Goal: Ask a question

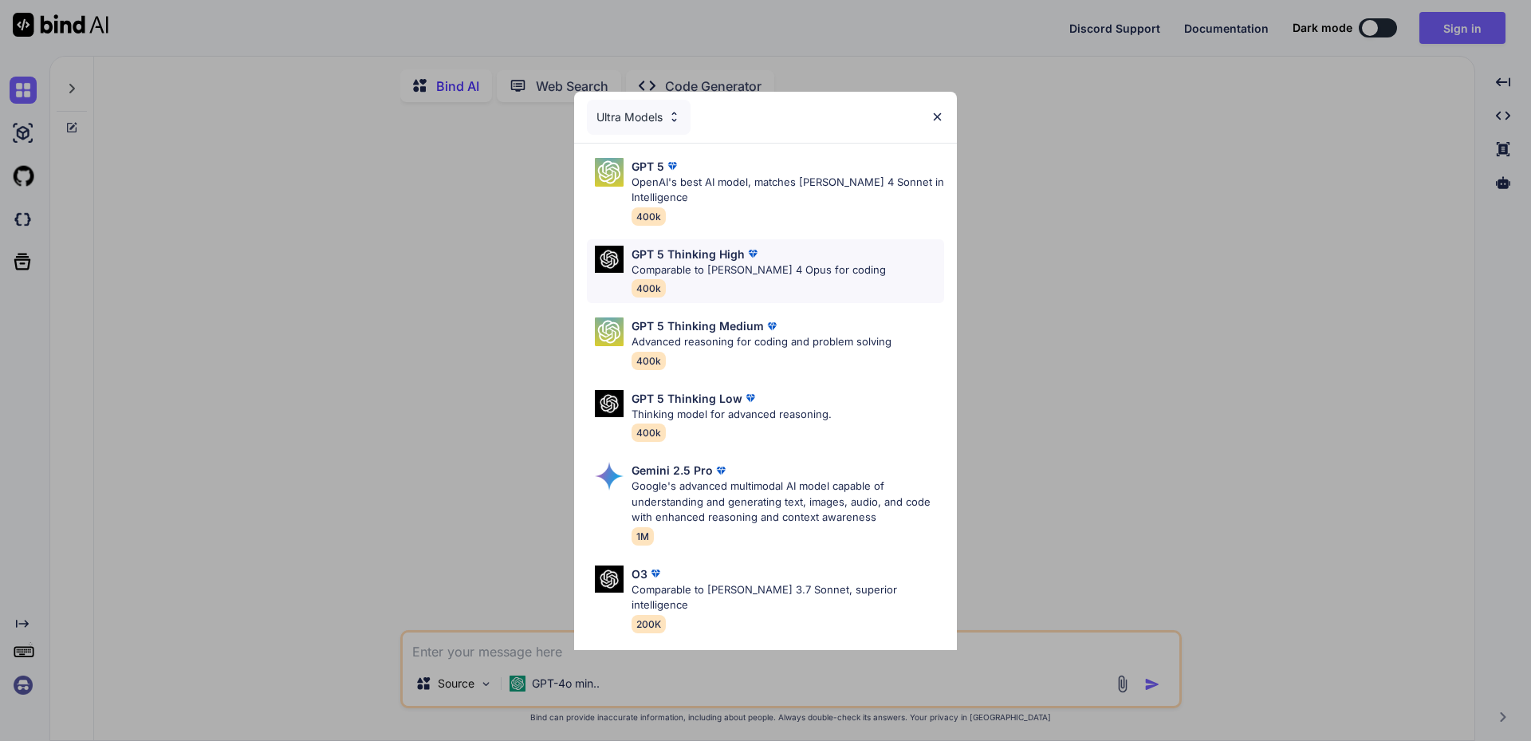
click at [824, 268] on p "Comparable to [PERSON_NAME] 4 Opus for coding" at bounding box center [758, 270] width 254 height 16
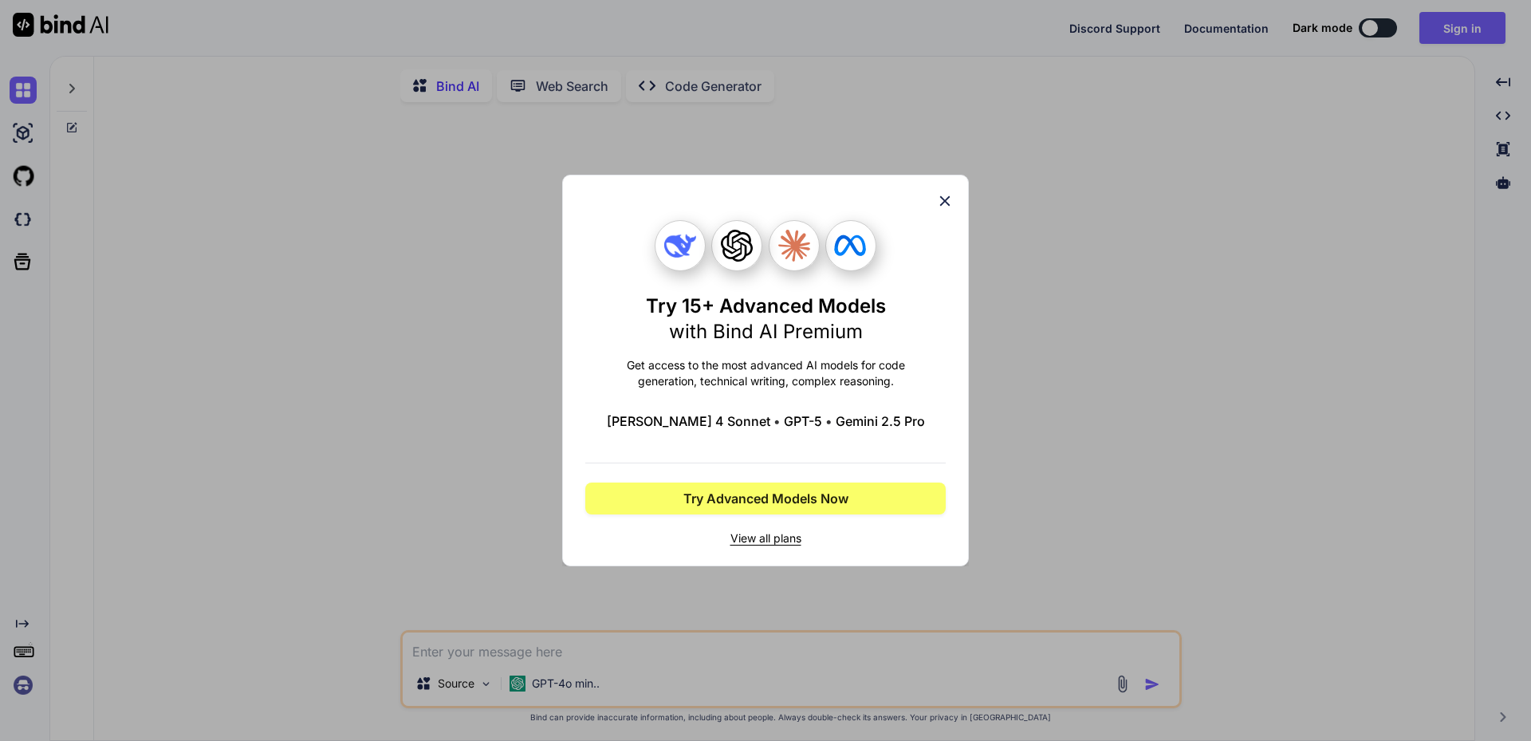
click at [941, 199] on icon at bounding box center [945, 201] width 18 height 18
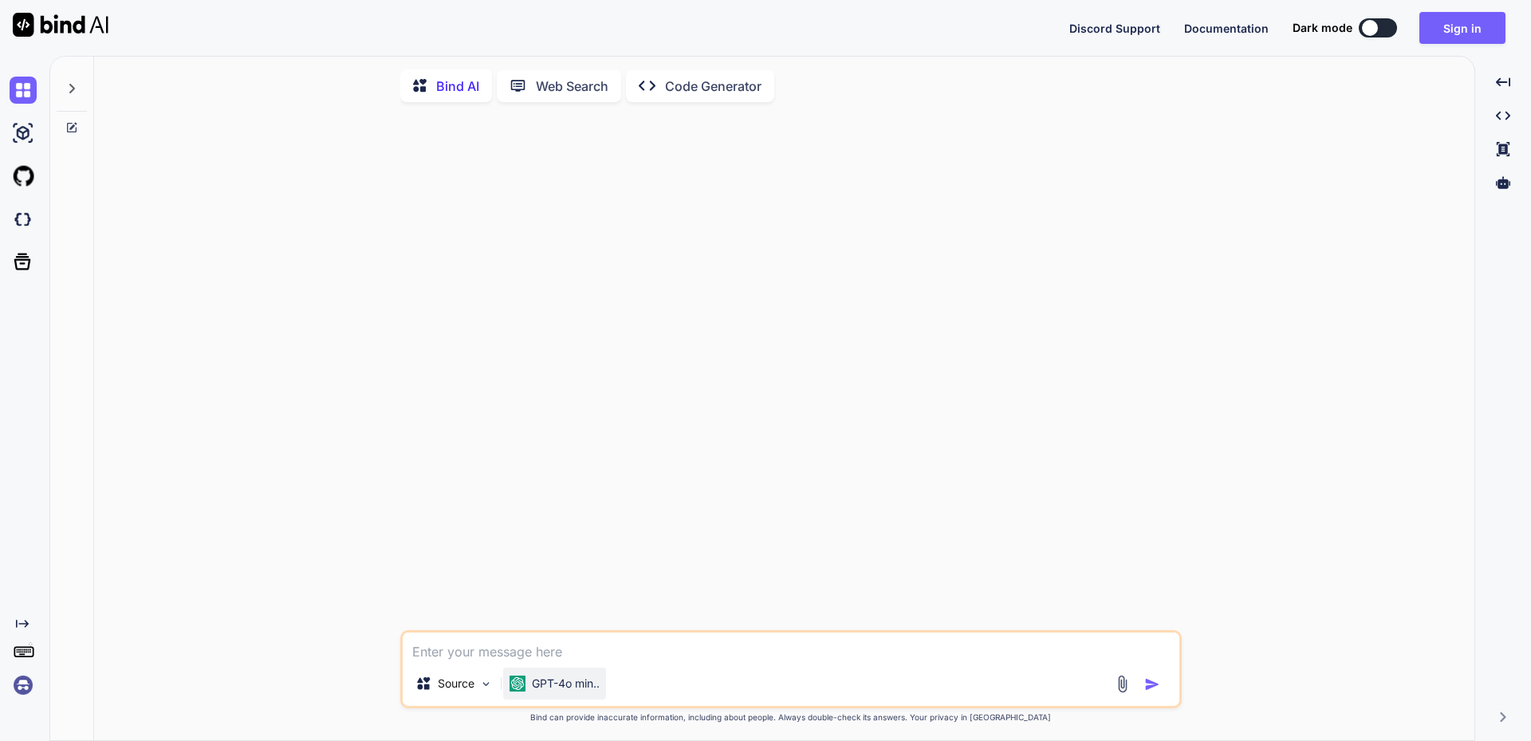
click at [558, 682] on p "GPT-4o min.." at bounding box center [566, 683] width 68 height 16
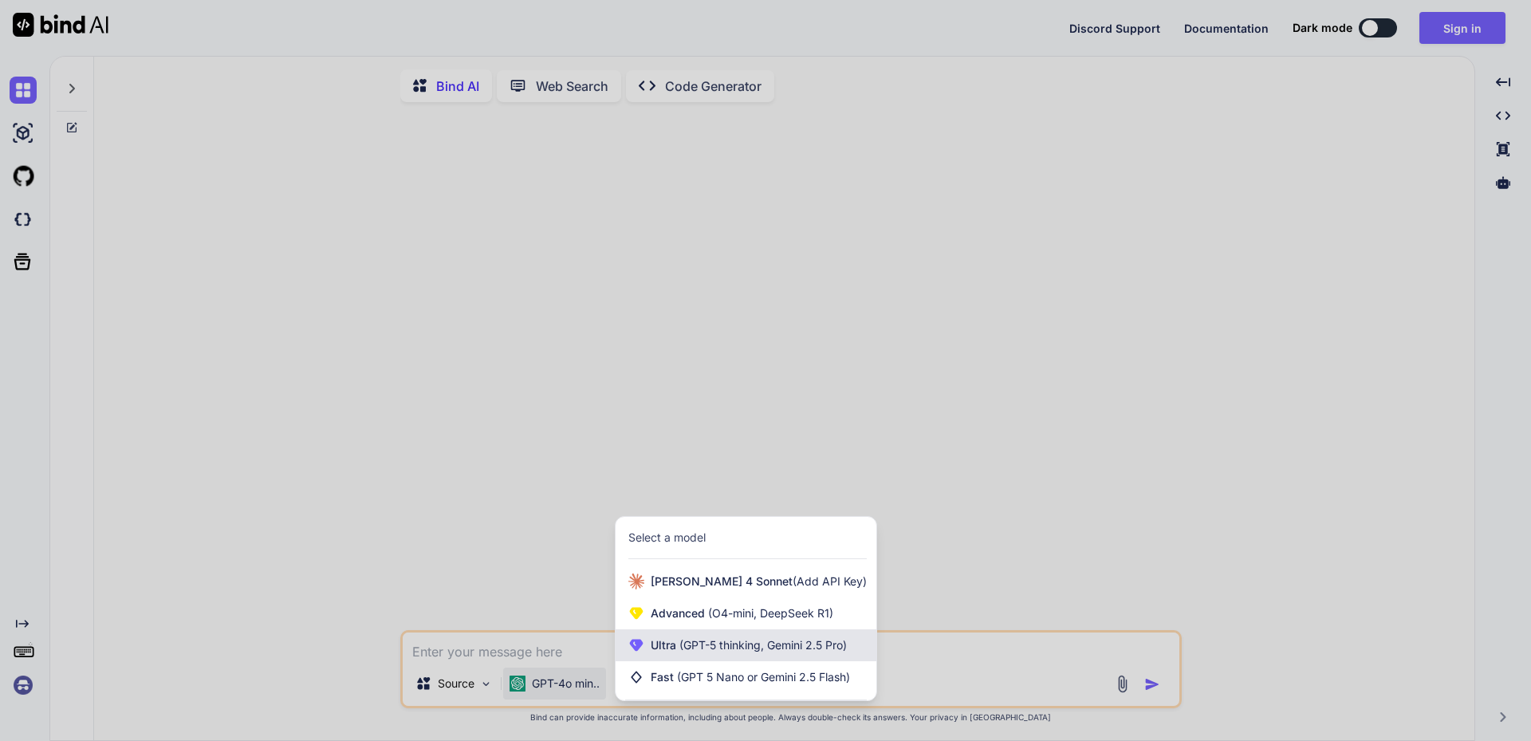
click at [742, 651] on span "(GPT-5 thinking, Gemini 2.5 Pro)" at bounding box center [761, 645] width 171 height 14
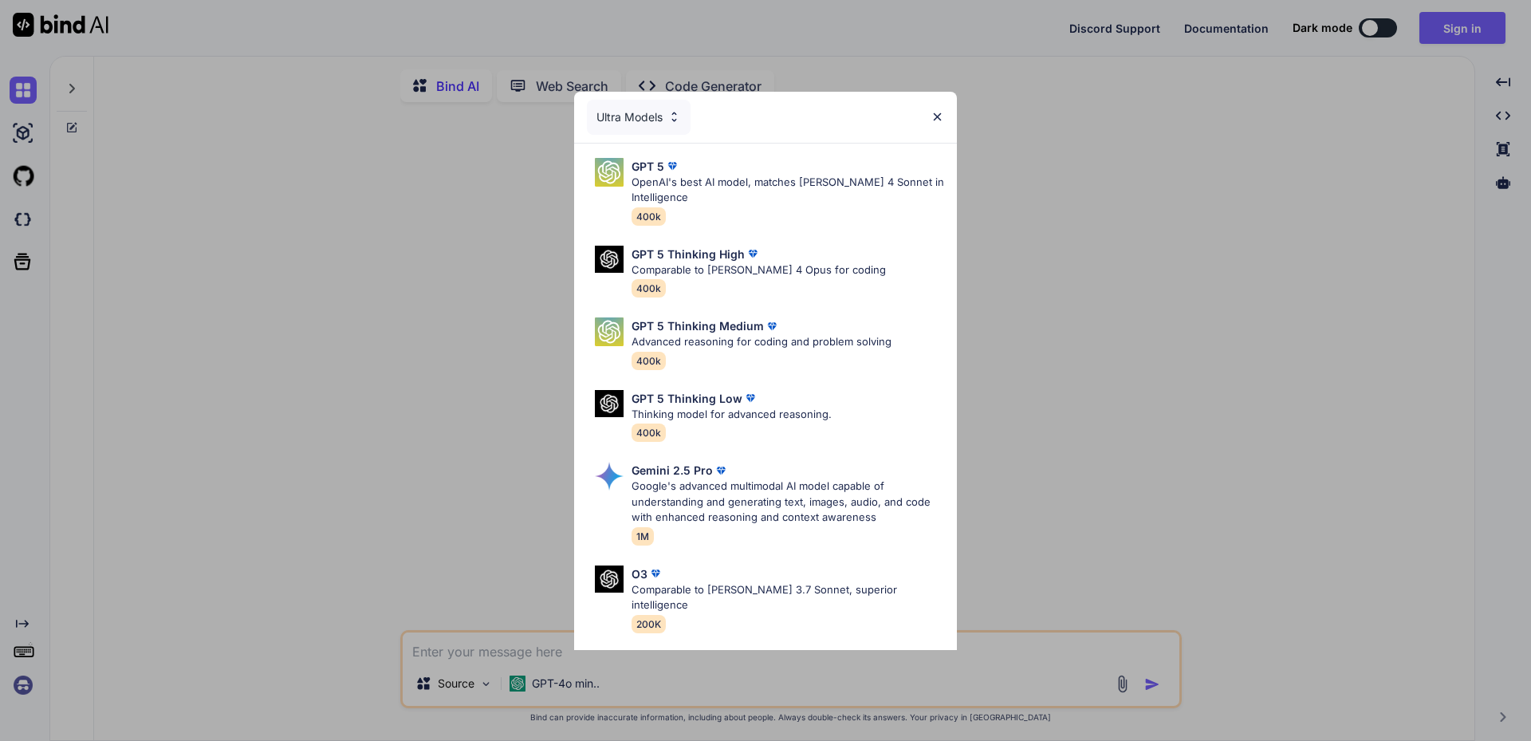
click at [938, 118] on img at bounding box center [937, 117] width 14 height 14
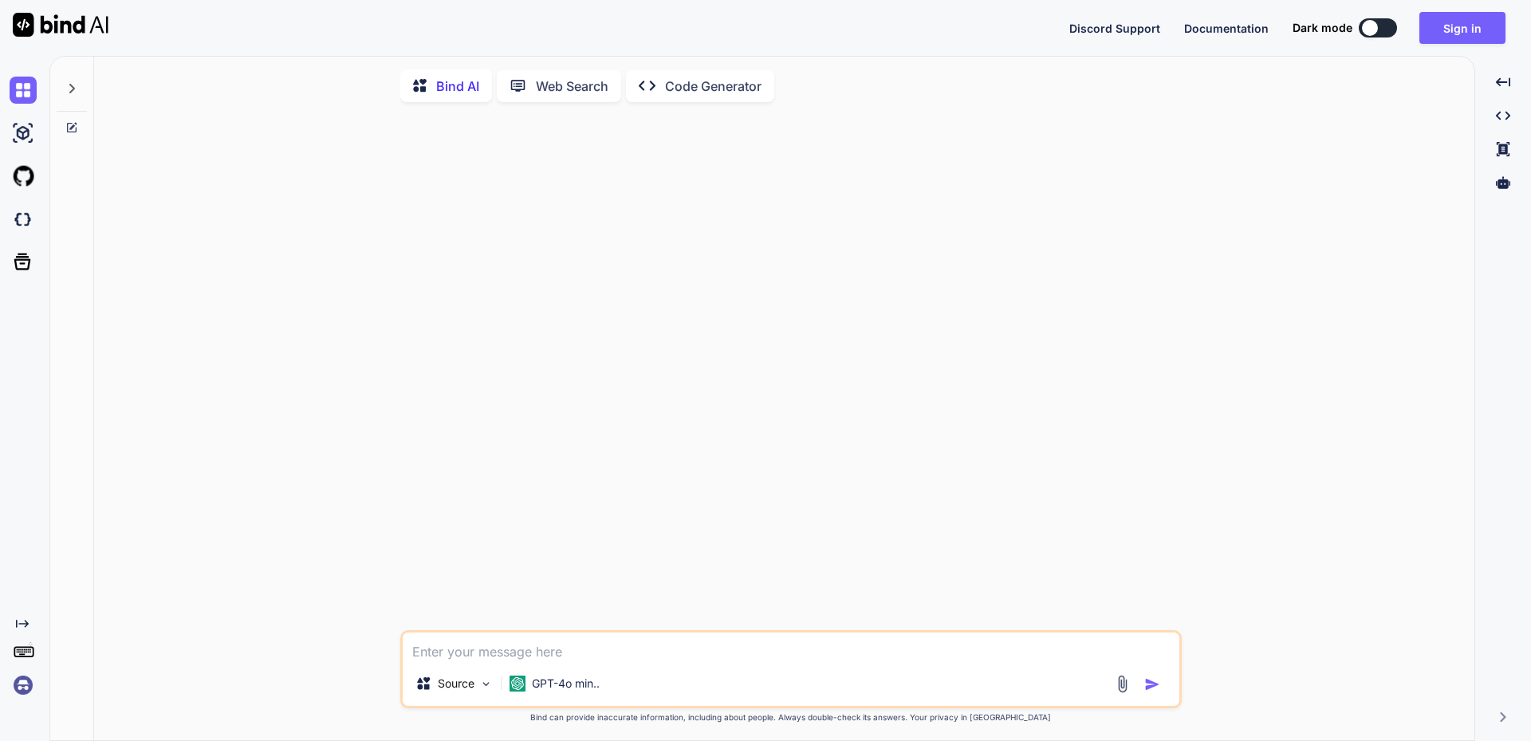
click at [1369, 23] on div at bounding box center [1370, 28] width 16 height 16
type textarea "x"
